Goal: Task Accomplishment & Management: Use online tool/utility

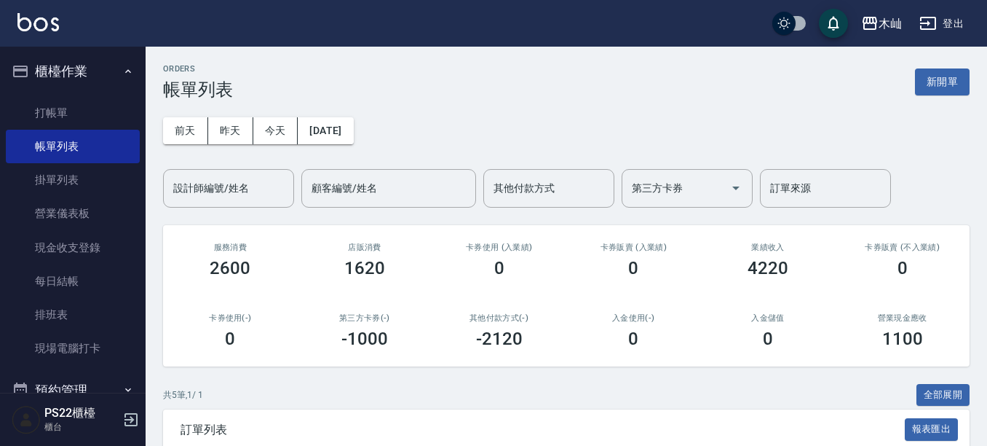
scroll to position [73, 0]
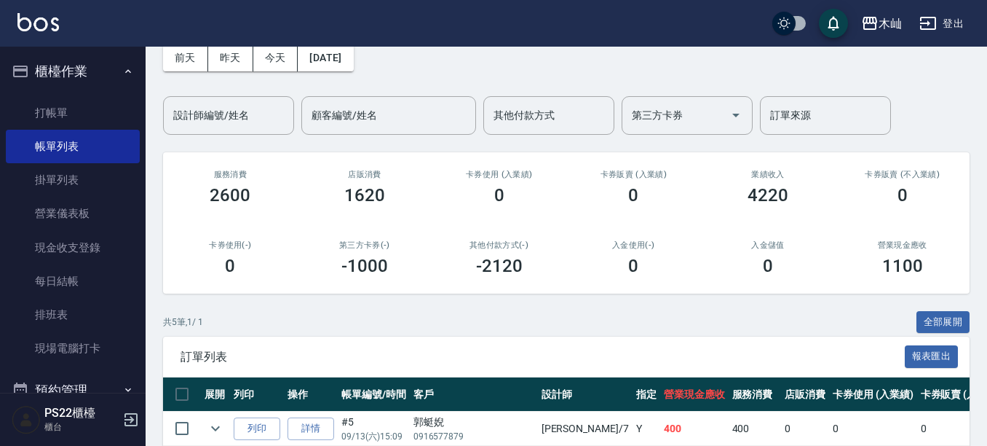
drag, startPoint x: 0, startPoint y: 0, endPoint x: 83, endPoint y: 95, distance: 125.9
click at [83, 95] on ul "打帳單 帳單列表 掛單列表 營業儀表板 現金收支登錄 每日結帳 排班表 現場電腦打卡" at bounding box center [73, 230] width 134 height 281
click at [77, 108] on link "打帳單" at bounding box center [73, 112] width 134 height 33
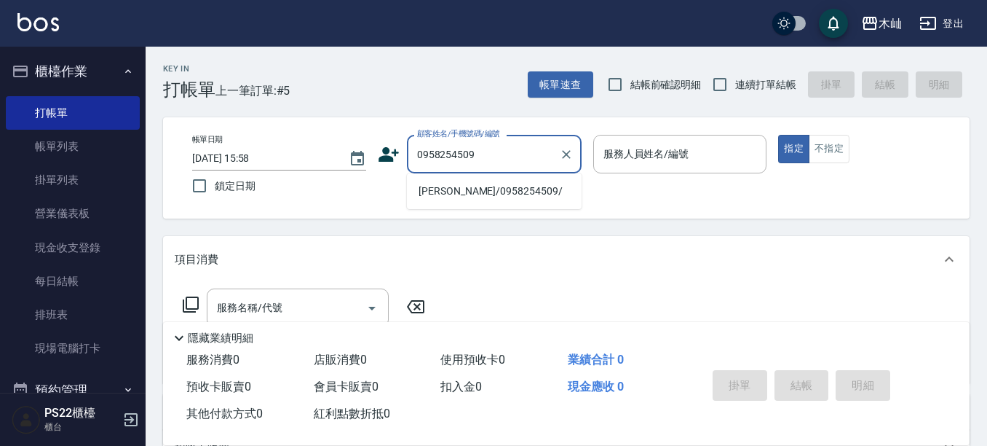
click at [490, 184] on li "[PERSON_NAME]/0958254509/" at bounding box center [494, 191] width 175 height 24
type input "[PERSON_NAME]/0958254509/"
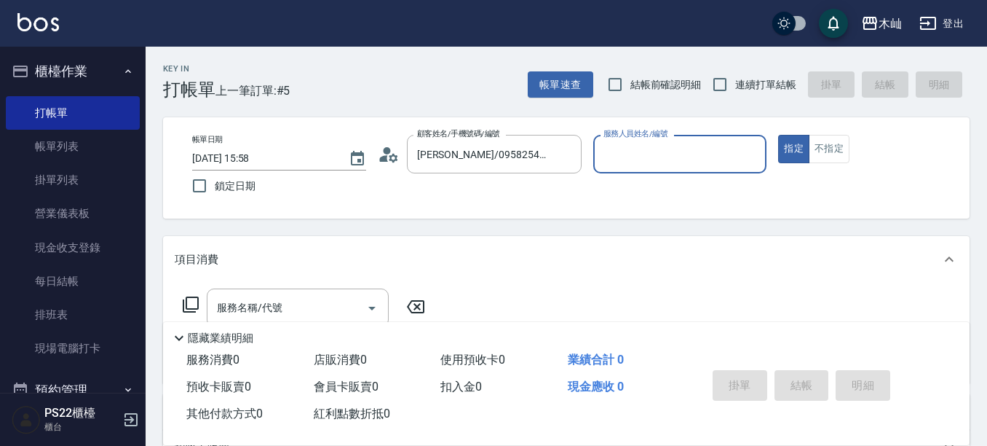
type input "雅芳-012"
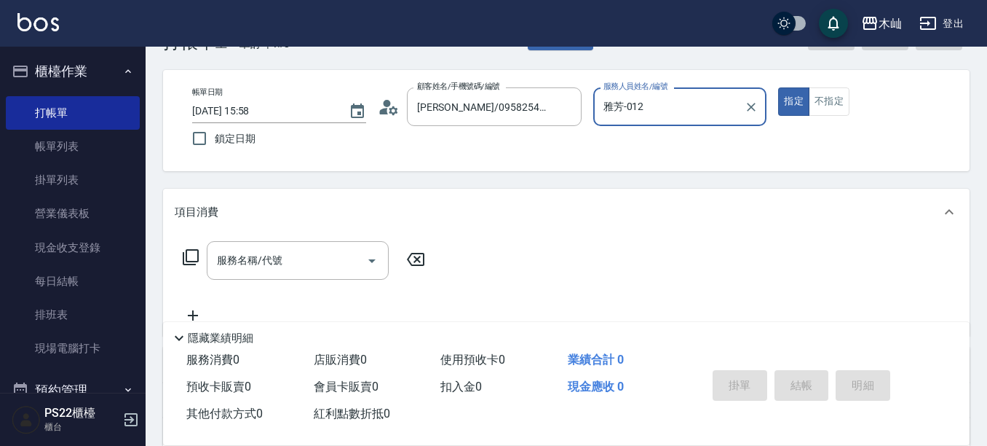
scroll to position [73, 0]
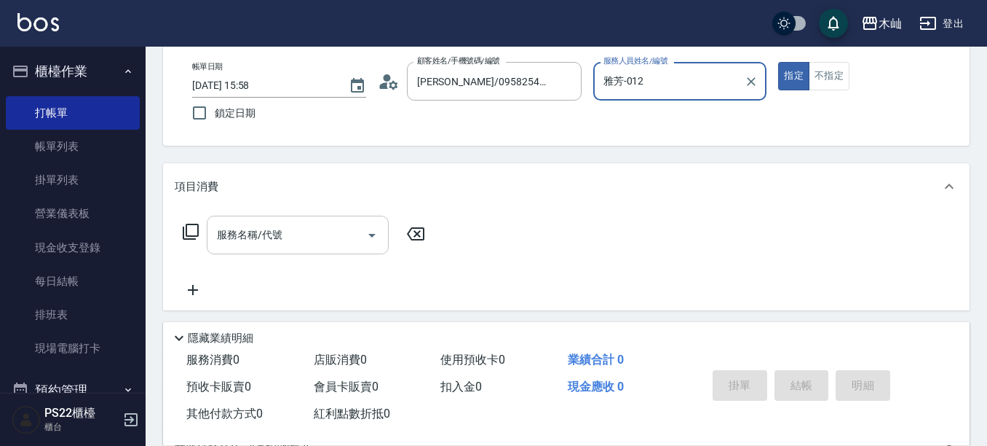
click at [345, 234] on input "服務名稱/代號" at bounding box center [286, 234] width 147 height 25
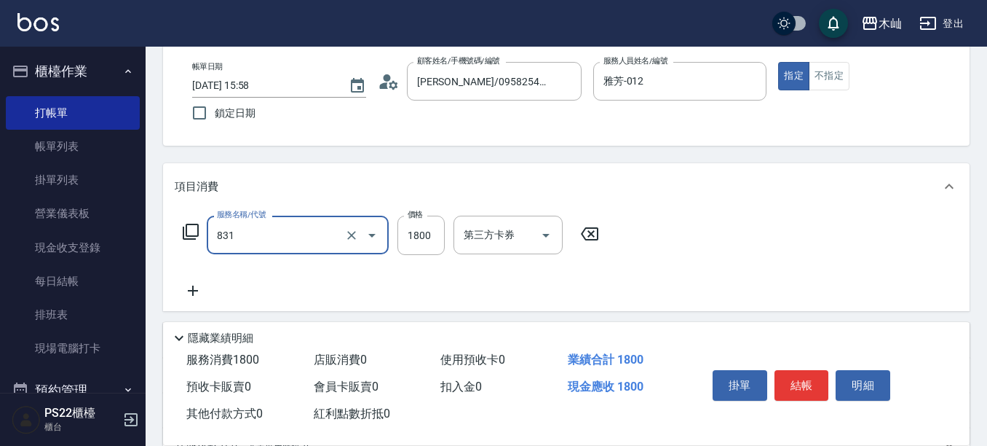
type input "A級基本染髮(831)"
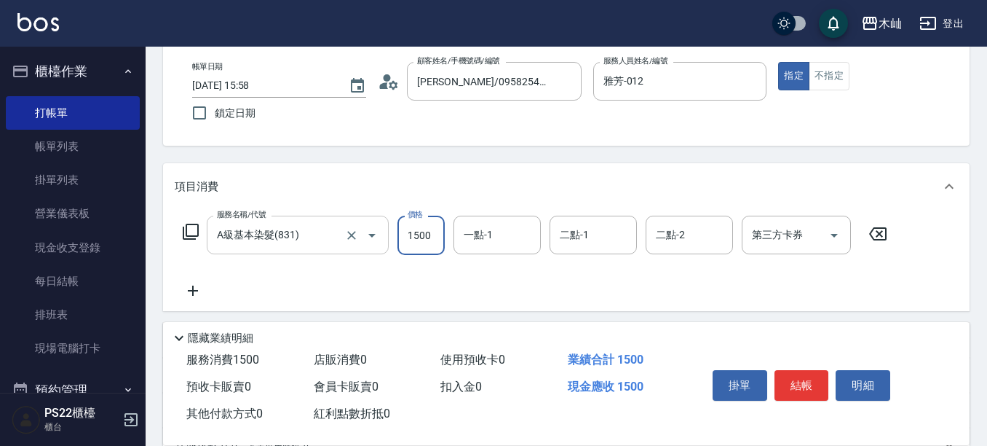
type input "1500"
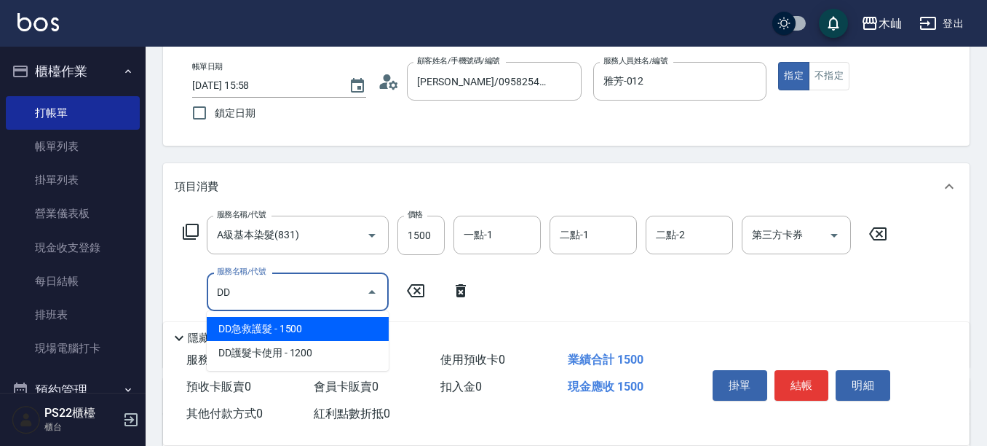
click at [359, 331] on span "DD急救護髮 - 1500" at bounding box center [298, 329] width 182 height 24
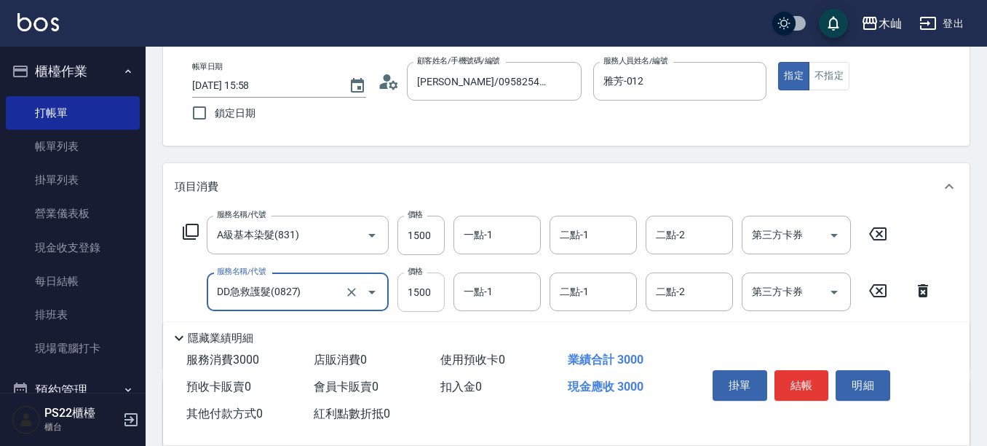
type input "DD急救護髮(0827)"
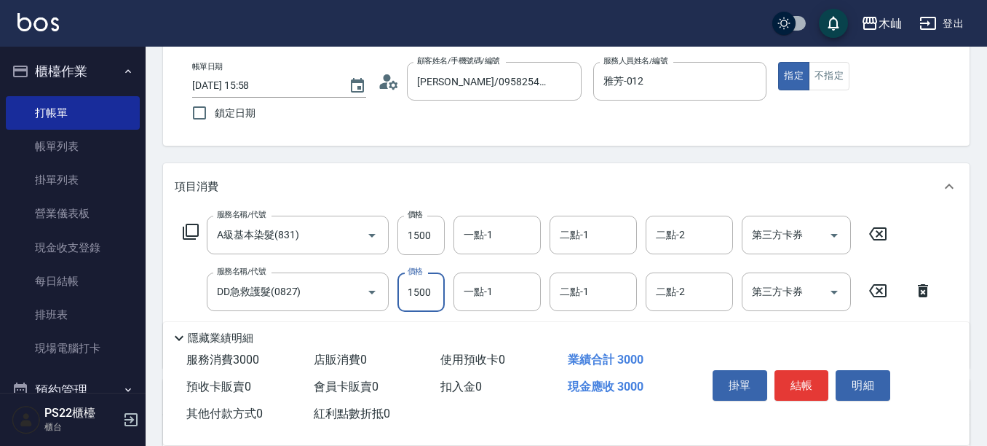
click at [427, 291] on input "1500" at bounding box center [421, 291] width 47 height 39
type input "1200"
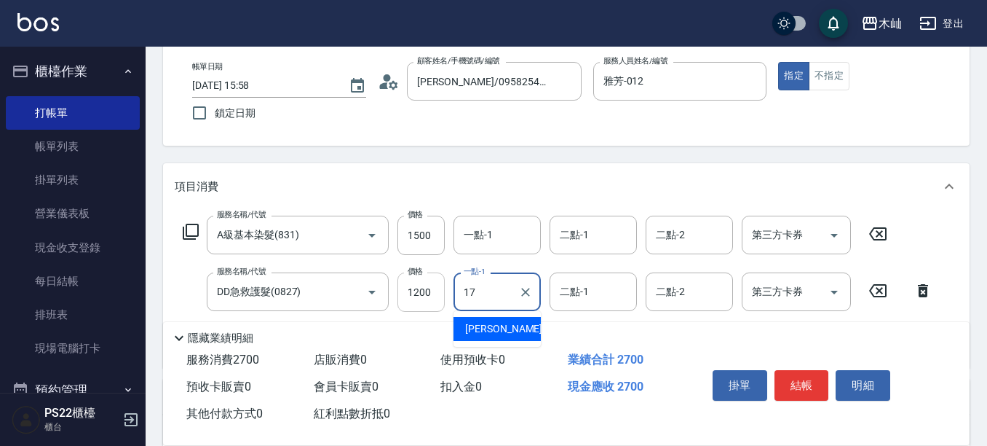
type input "[PERSON_NAME]-17"
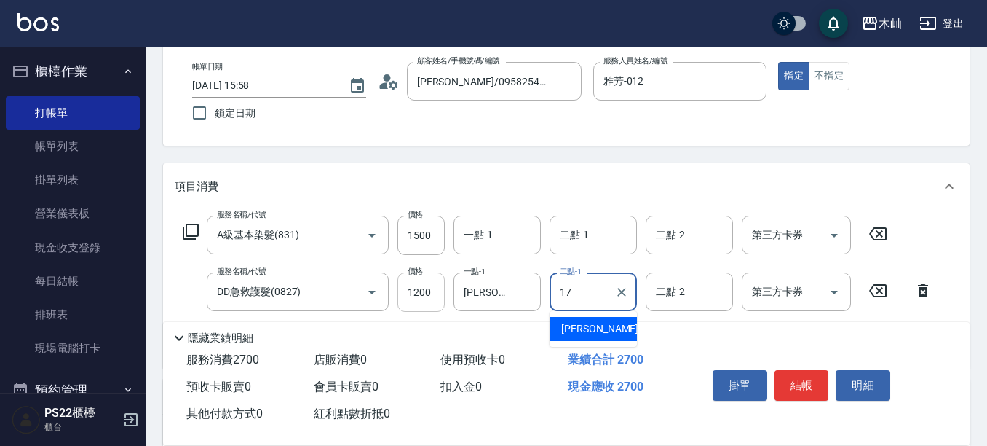
type input "[PERSON_NAME]-17"
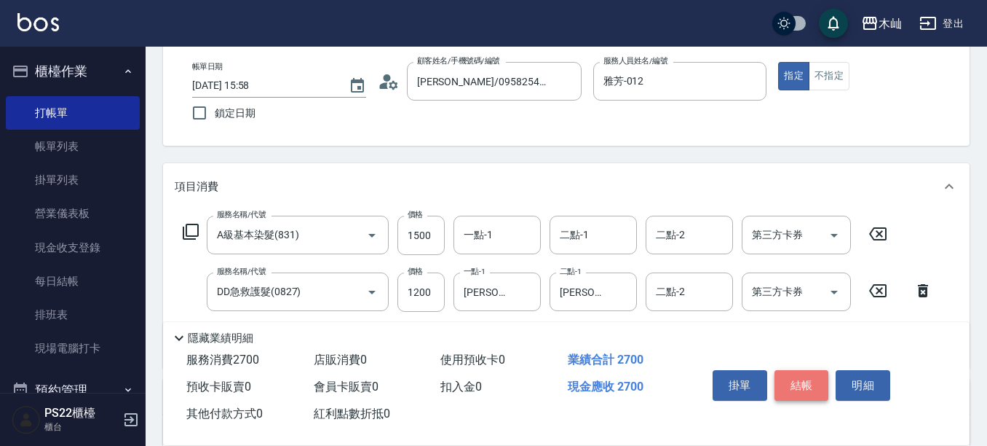
click at [808, 383] on button "結帳" at bounding box center [802, 385] width 55 height 31
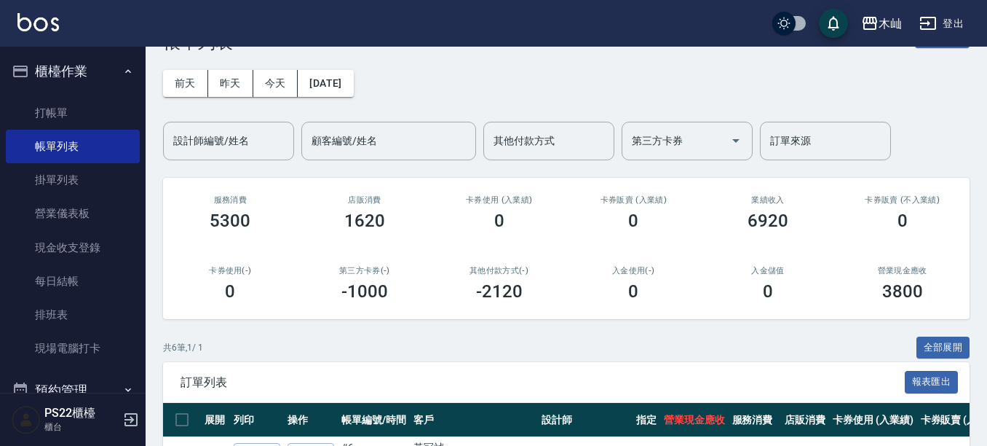
scroll to position [73, 0]
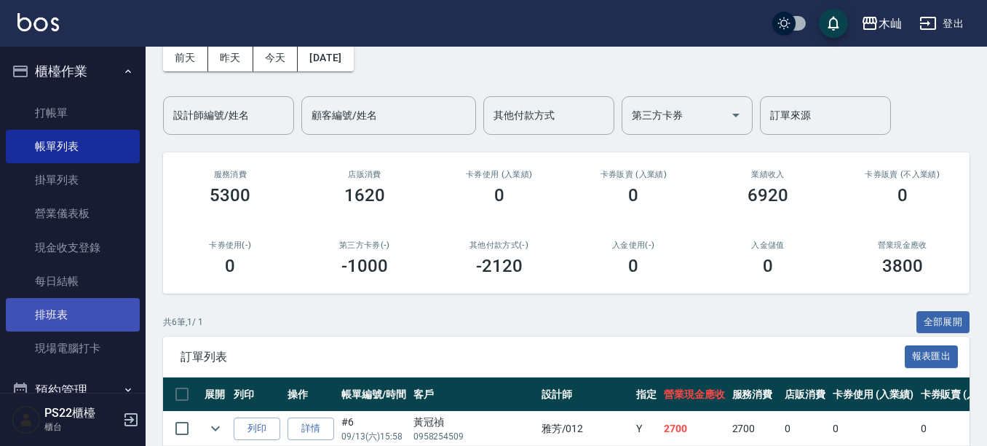
click at [44, 310] on link "排班表" at bounding box center [73, 314] width 134 height 33
